Goal: Register for event/course

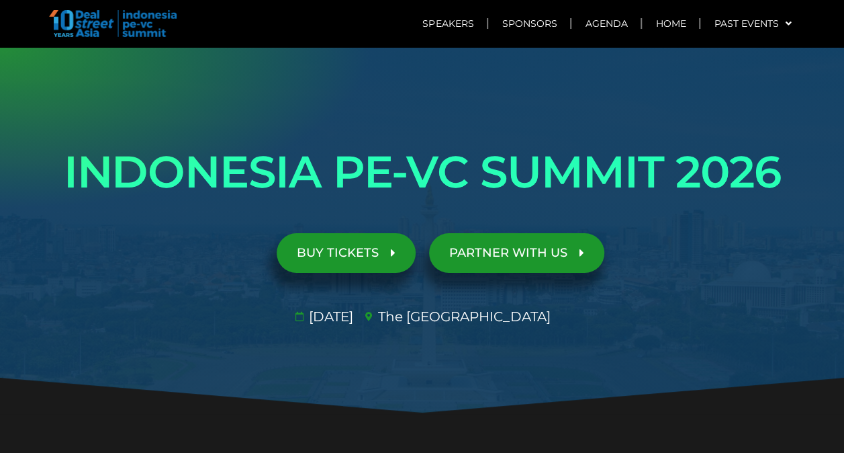
drag, startPoint x: 0, startPoint y: 0, endPoint x: 443, endPoint y: 137, distance: 463.3
click at [446, 141] on h1 "INDONESIA PE-VC SUMMIT 2026" at bounding box center [422, 171] width 752 height 75
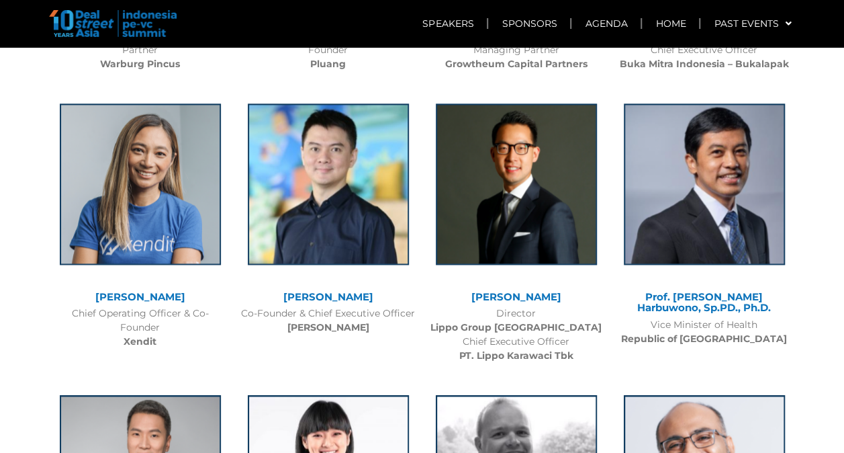
scroll to position [3223, 0]
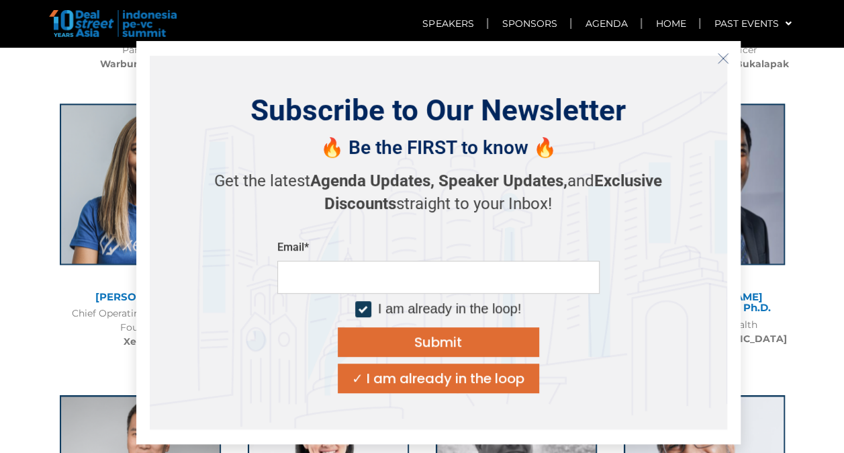
drag, startPoint x: 462, startPoint y: 255, endPoint x: 578, endPoint y: 259, distance: 115.6
click at [727, 62] on icon "Close" at bounding box center [723, 58] width 12 height 12
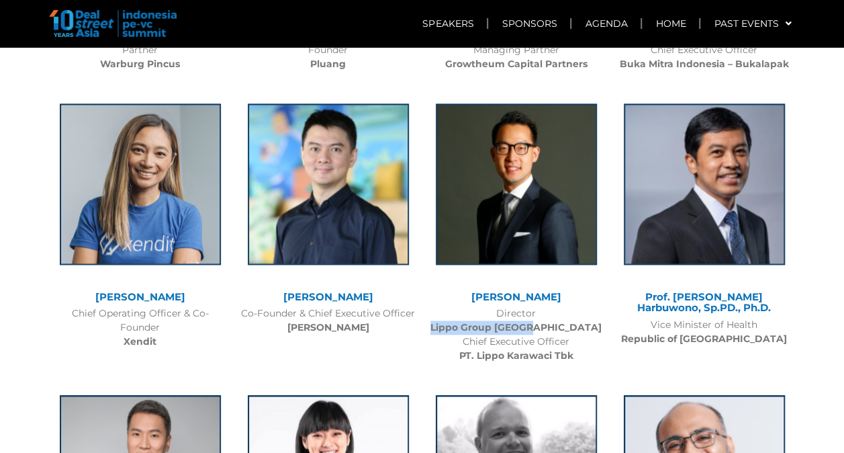
click at [494, 321] on b "Lippo Group [GEOGRAPHIC_DATA]" at bounding box center [515, 327] width 171 height 12
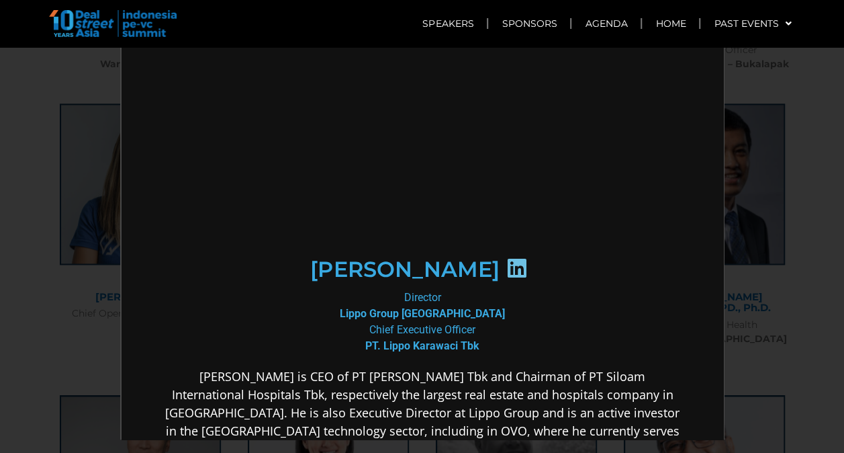
scroll to position [0, 0]
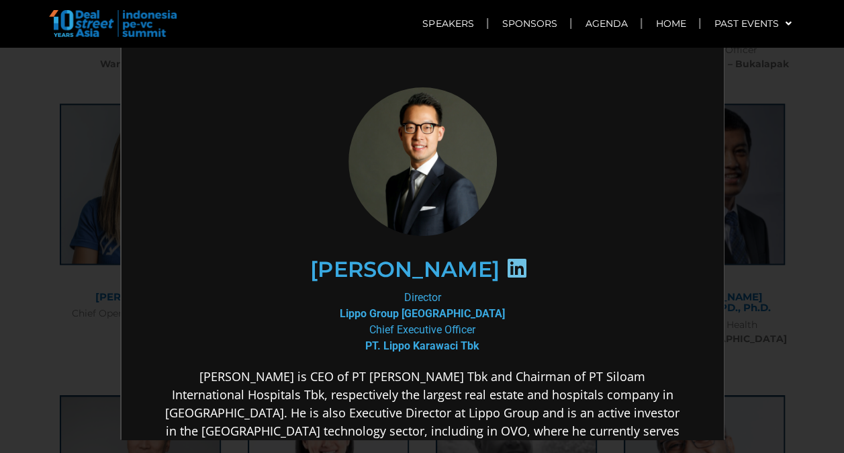
click at [792, 172] on div "×" at bounding box center [422, 226] width 844 height 453
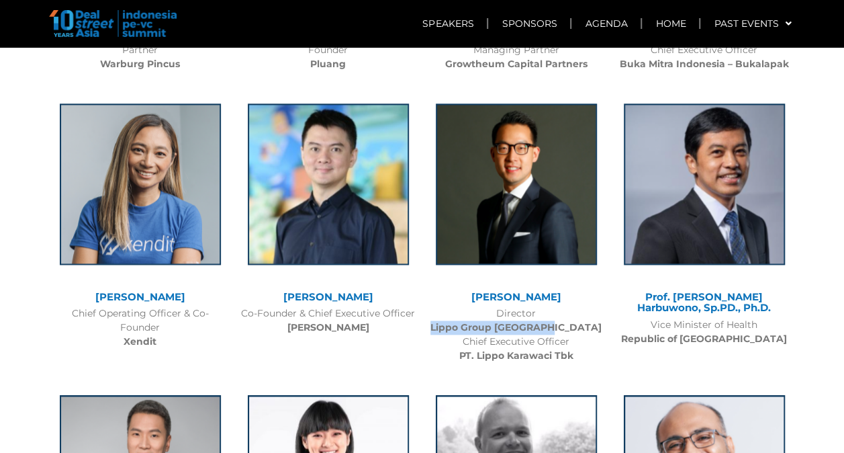
drag, startPoint x: 569, startPoint y: 252, endPoint x: 447, endPoint y: 252, distance: 122.2
click at [447, 306] on div "Director Lippo Group Indonesia Chief Executive Officer PT. Lippo Karawaci Tbk" at bounding box center [516, 334] width 175 height 56
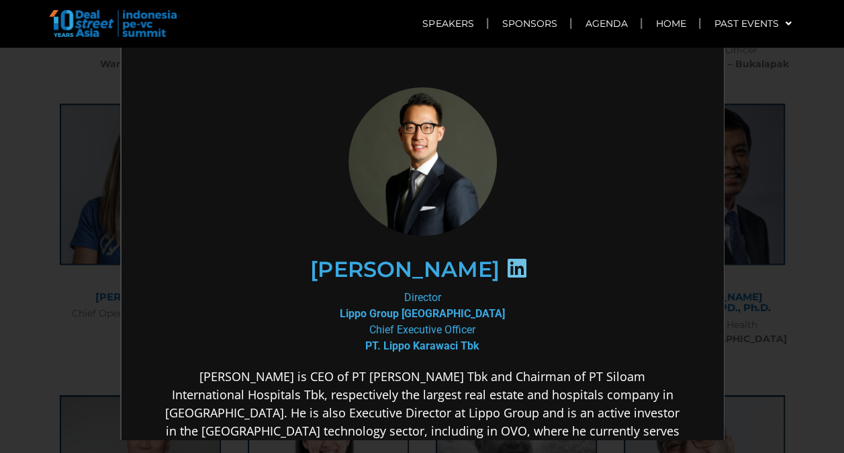
click at [792, 169] on div "×" at bounding box center [422, 226] width 844 height 453
